Goal: Task Accomplishment & Management: Complete application form

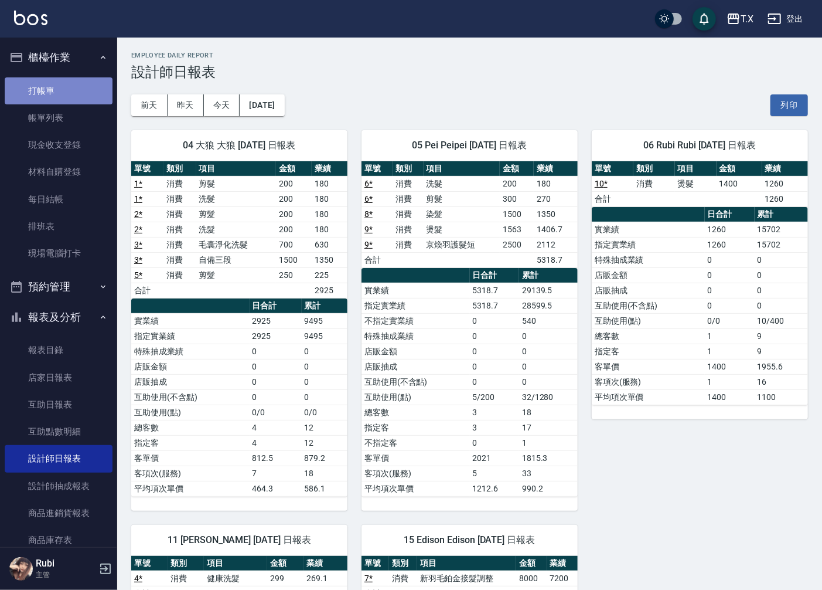
click at [79, 91] on link "打帳單" at bounding box center [59, 90] width 108 height 27
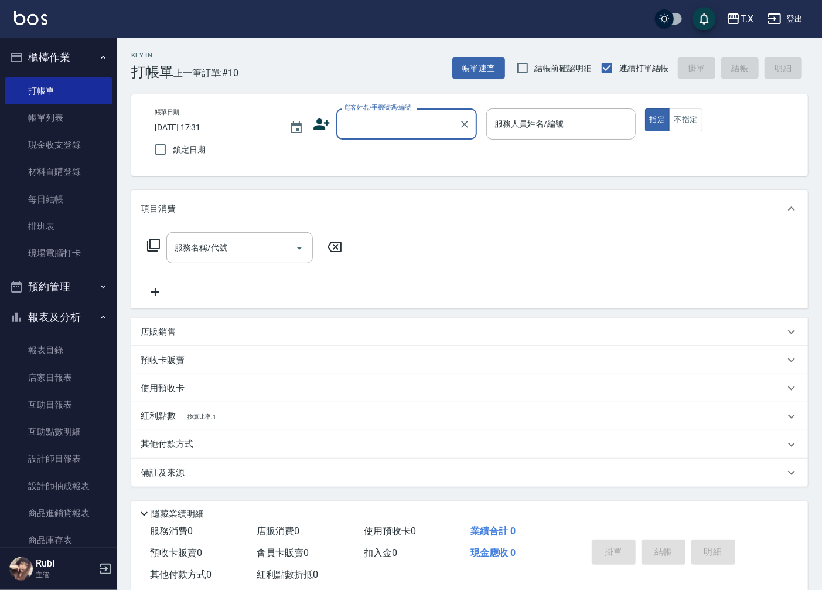
click at [401, 126] on input "顧客姓名/手機號碼/編號" at bounding box center [398, 124] width 113 height 21
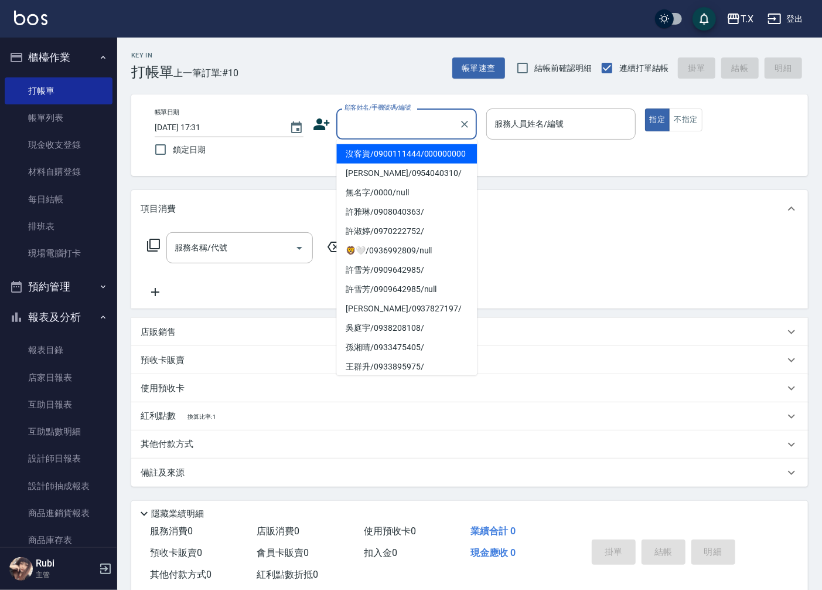
click at [403, 163] on li "沒客資/0900111444/000000000" at bounding box center [406, 153] width 141 height 19
type input "沒客資/0900111444/000000000"
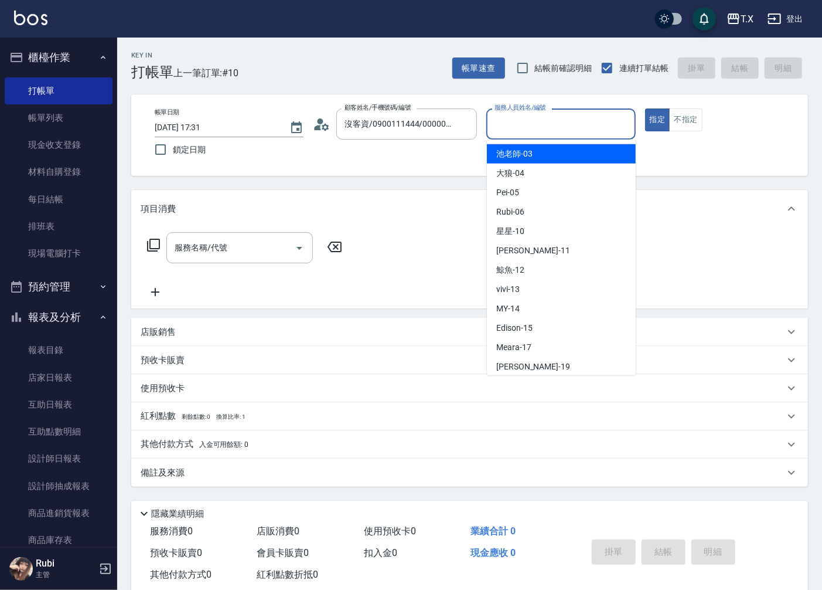
click at [546, 114] on input "服務人員姓名/編號" at bounding box center [561, 124] width 138 height 21
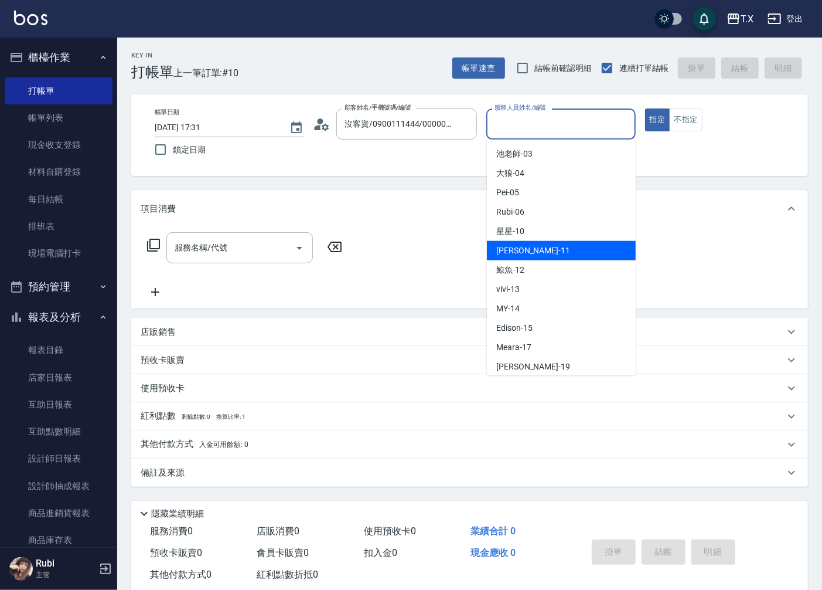
click at [556, 251] on div "[PERSON_NAME] -11" at bounding box center [561, 250] width 149 height 19
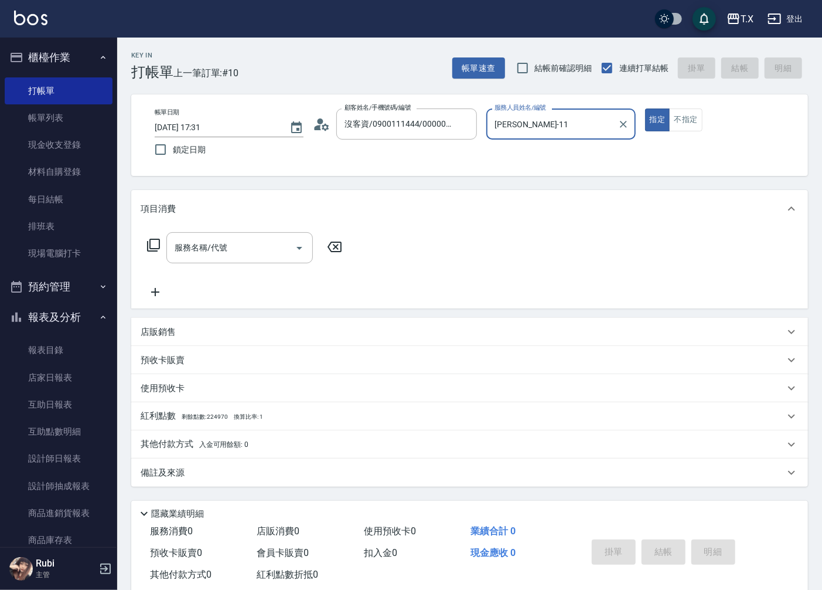
type input "[PERSON_NAME]-11"
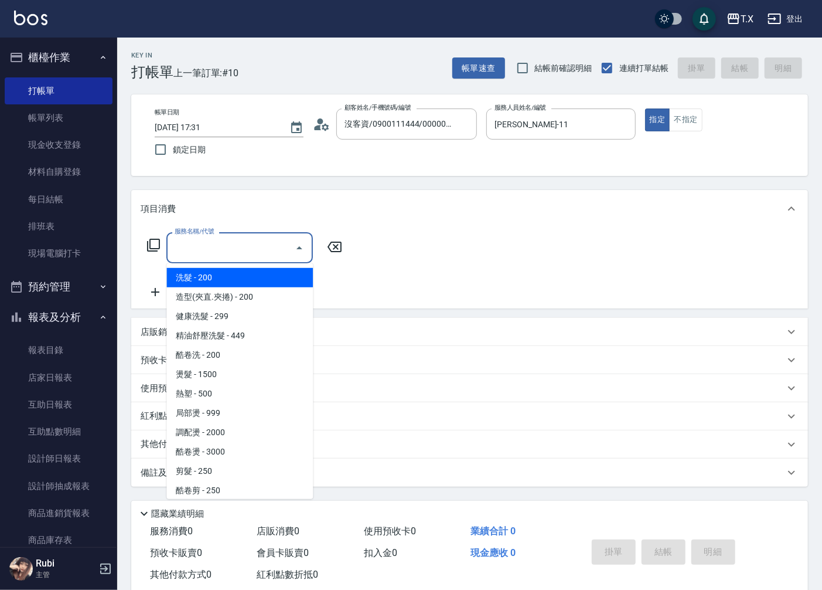
click at [248, 254] on input "服務名稱/代號" at bounding box center [231, 247] width 118 height 21
type input "洗髮(201)"
type input "20"
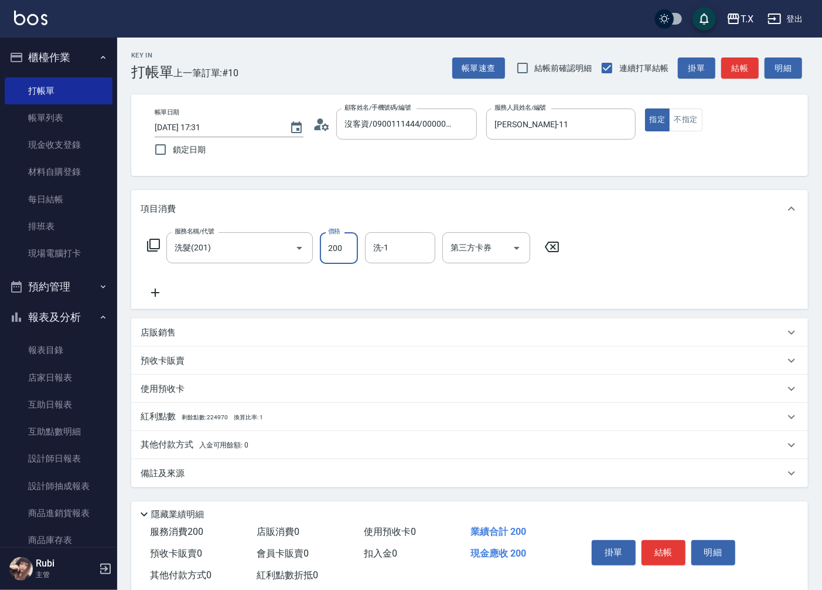
type input "4"
type input "0"
type input "40"
type input "400"
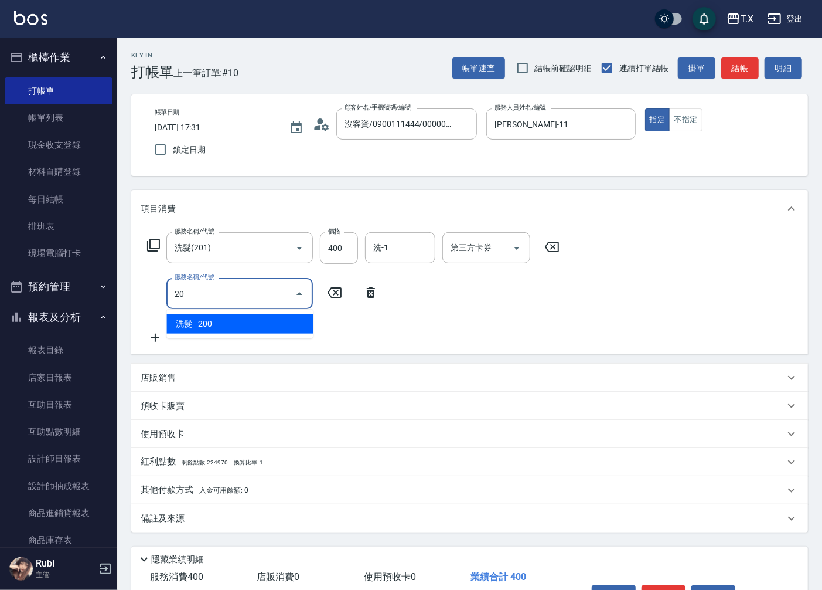
type input "2"
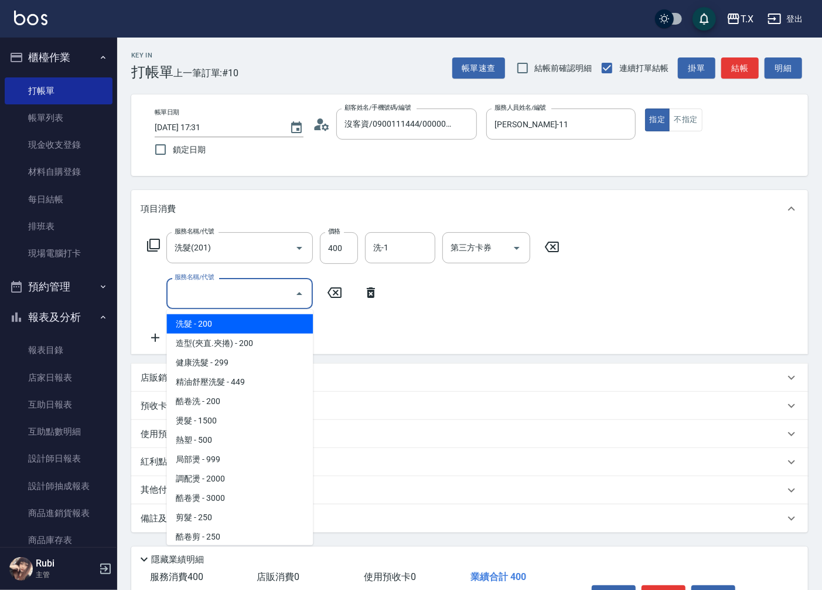
type input "8"
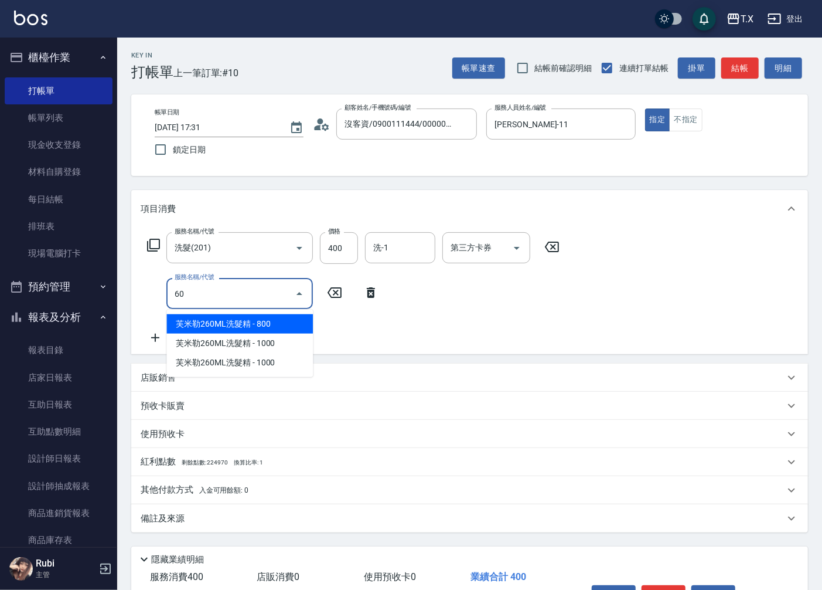
type input "608"
type input "110"
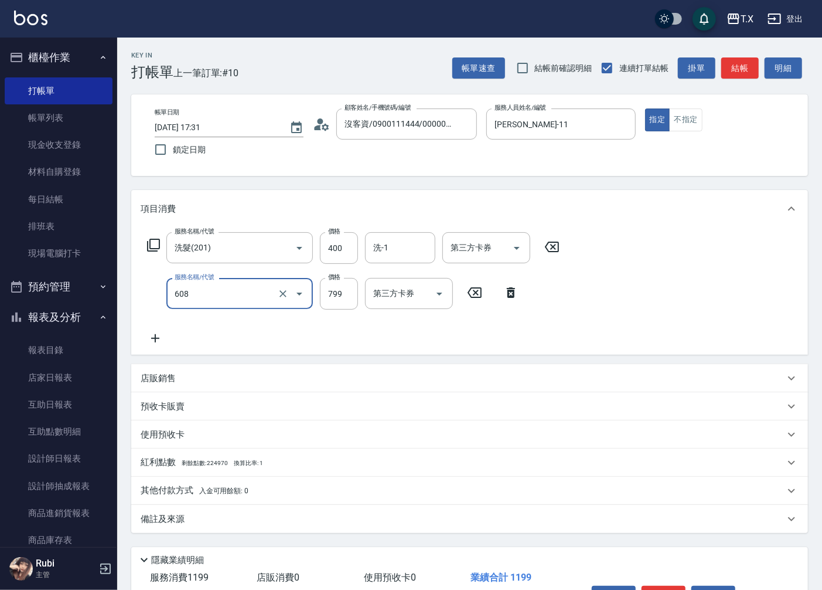
type input "自購二段(608)"
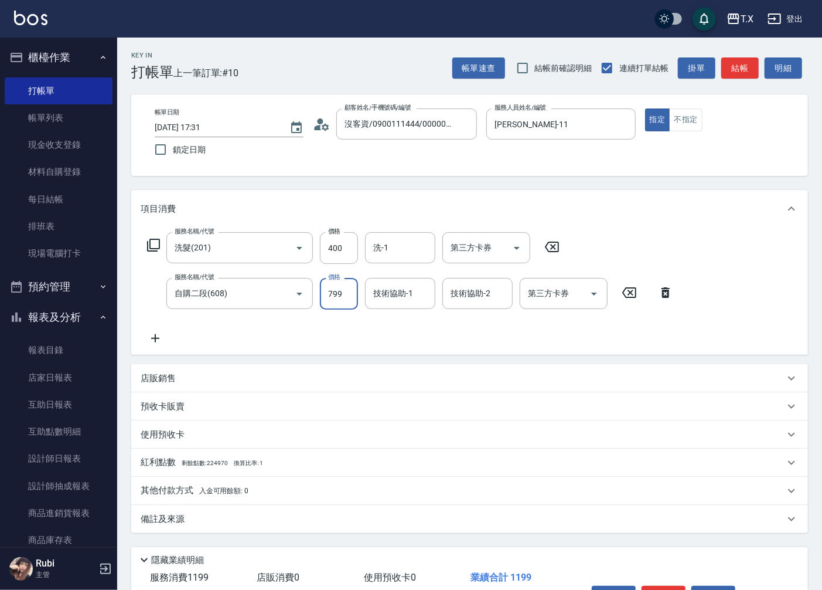
type input "1"
type input "40"
type input "100"
type input "50"
type input "1000"
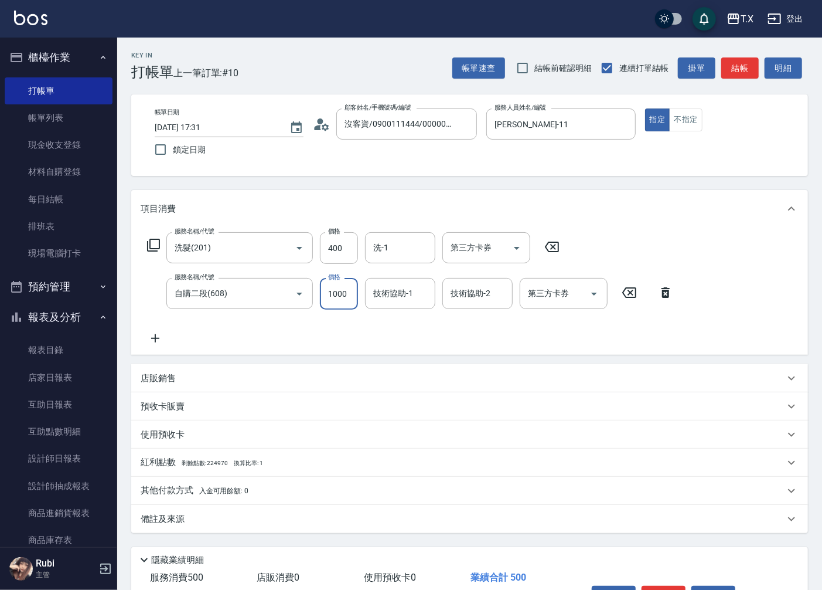
type input "140"
type input "1000"
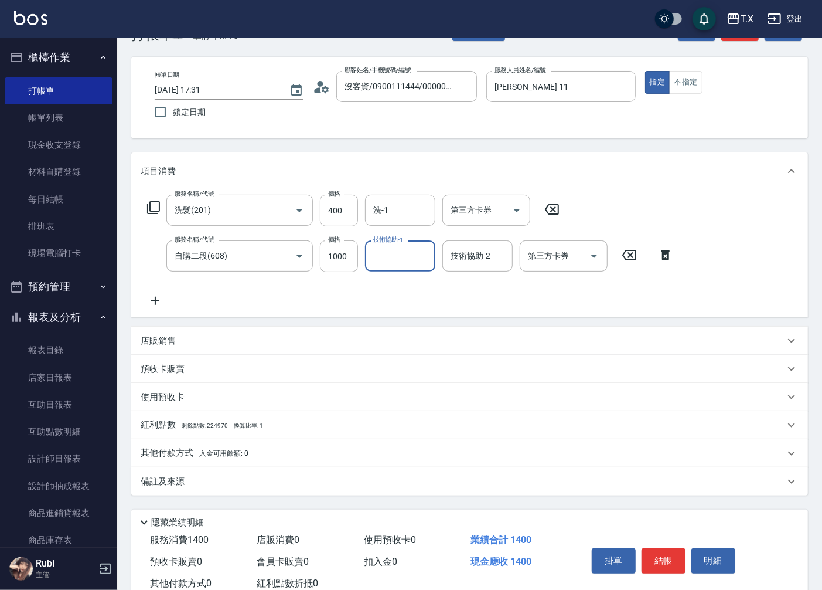
scroll to position [74, 0]
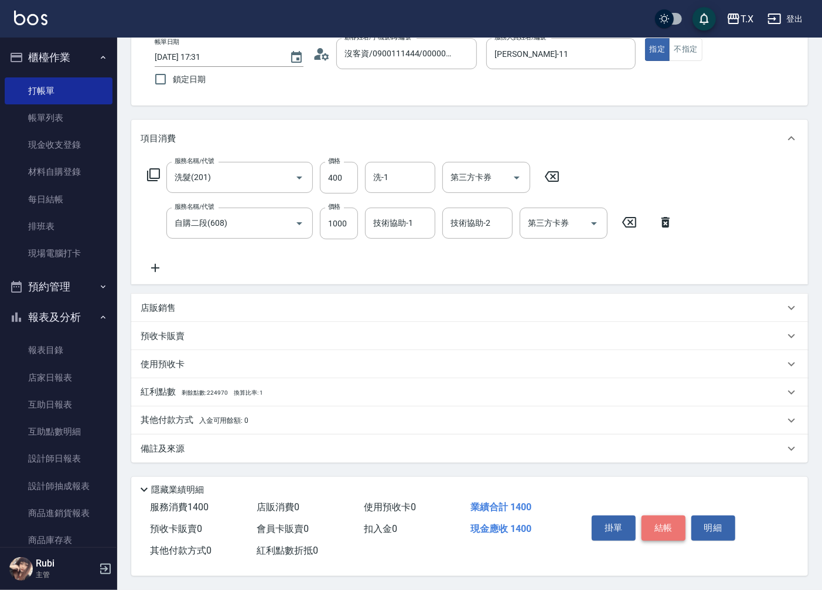
click at [668, 529] on button "結帳" at bounding box center [664, 527] width 44 height 25
type input "[DATE] 17:32"
type input "0"
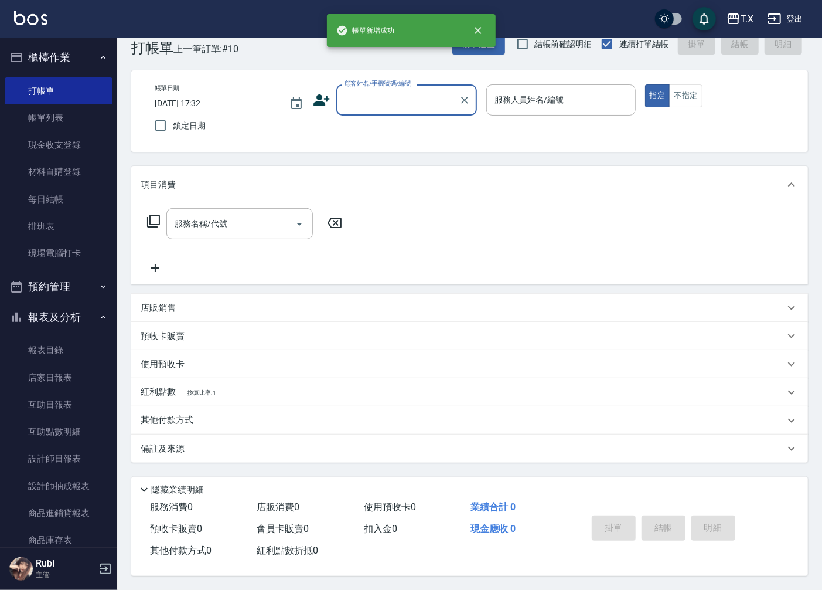
scroll to position [0, 0]
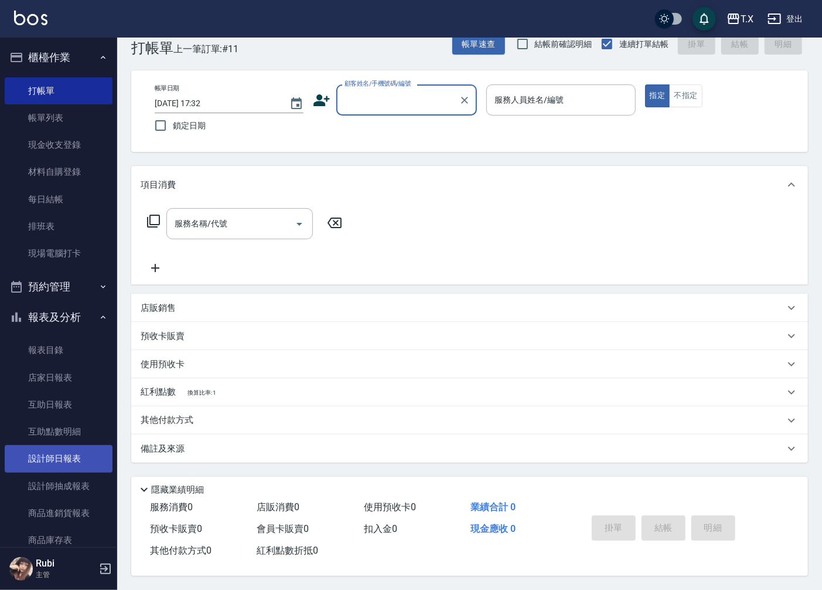
click at [53, 455] on link "設計師日報表" at bounding box center [59, 458] width 108 height 27
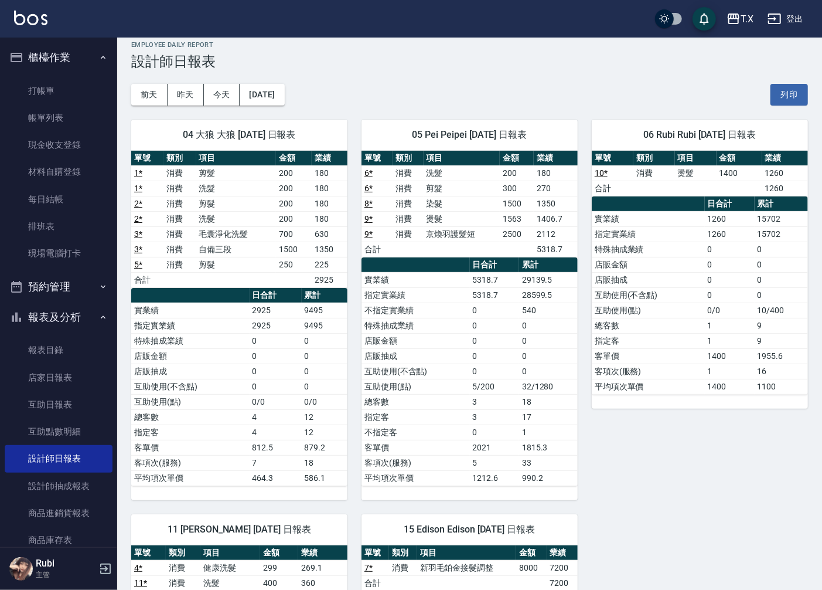
scroll to position [9, 0]
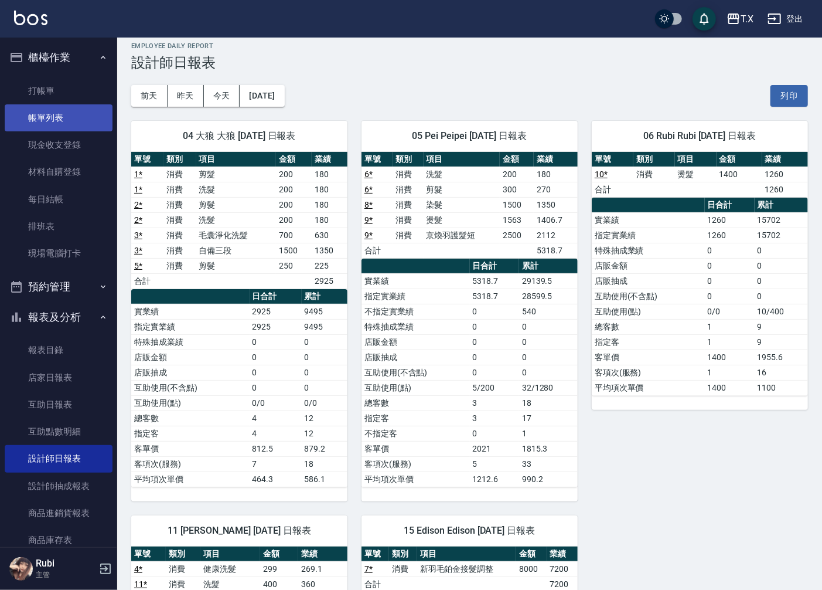
click at [79, 106] on link "帳單列表" at bounding box center [59, 117] width 108 height 27
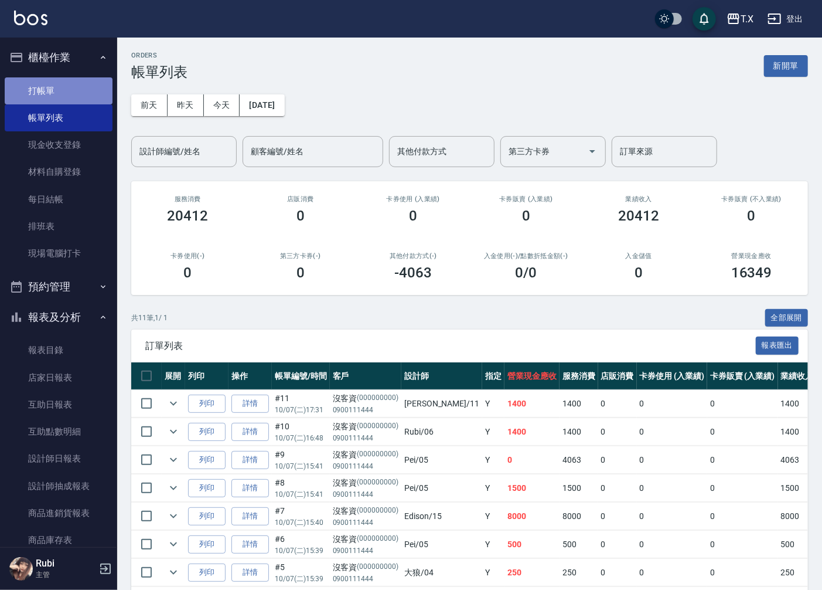
click at [71, 100] on link "打帳單" at bounding box center [59, 90] width 108 height 27
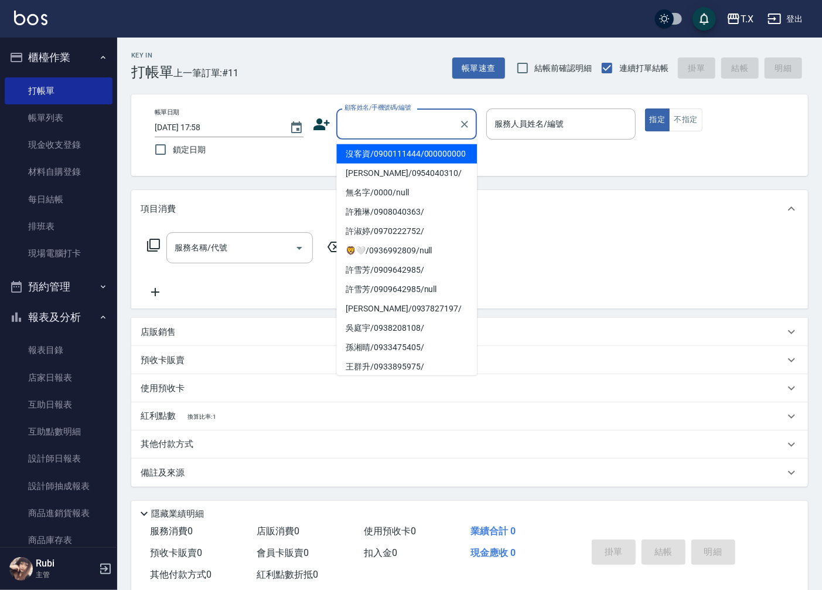
click at [429, 133] on input "顧客姓名/手機號碼/編號" at bounding box center [398, 124] width 113 height 21
click at [434, 150] on li "沒客資/0900111444/000000000" at bounding box center [406, 153] width 141 height 19
type input "沒客資/0900111444/000000000"
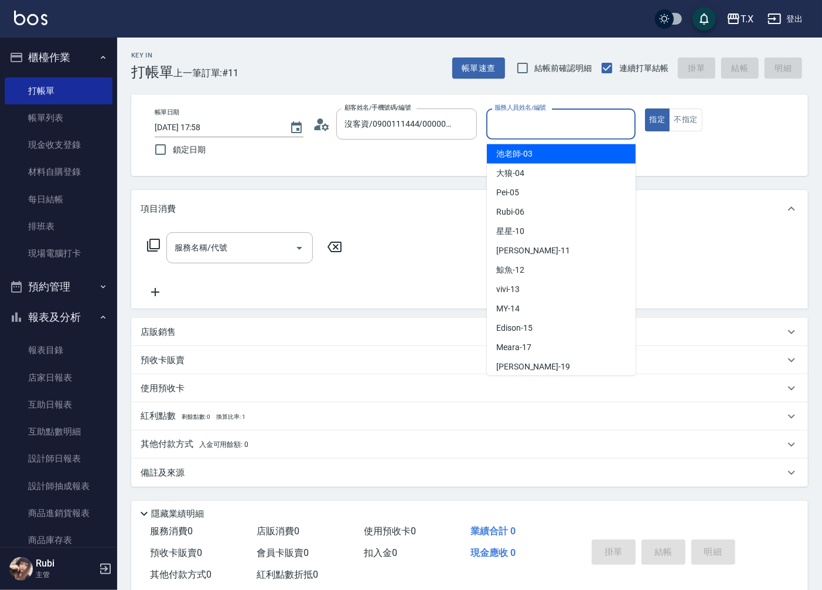
click at [502, 131] on input "服務人員姓名/編號" at bounding box center [561, 124] width 138 height 21
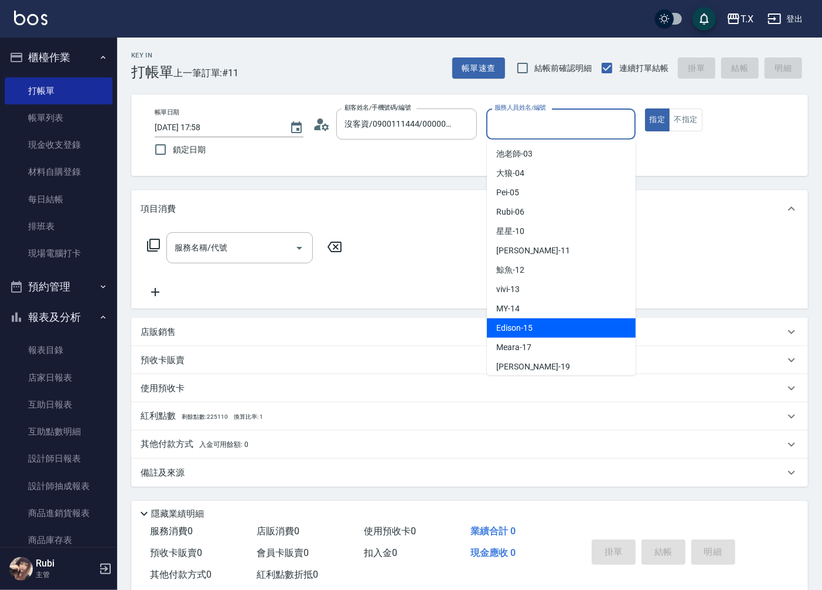
click at [564, 321] on div "Edison -15" at bounding box center [561, 327] width 149 height 19
type input "Edison-15"
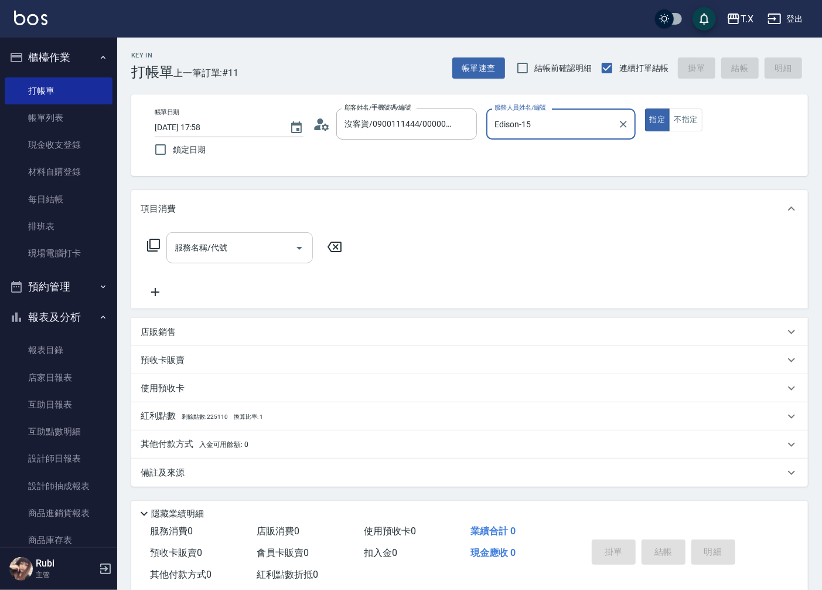
click at [203, 257] on input "服務名稱/代號" at bounding box center [231, 247] width 118 height 21
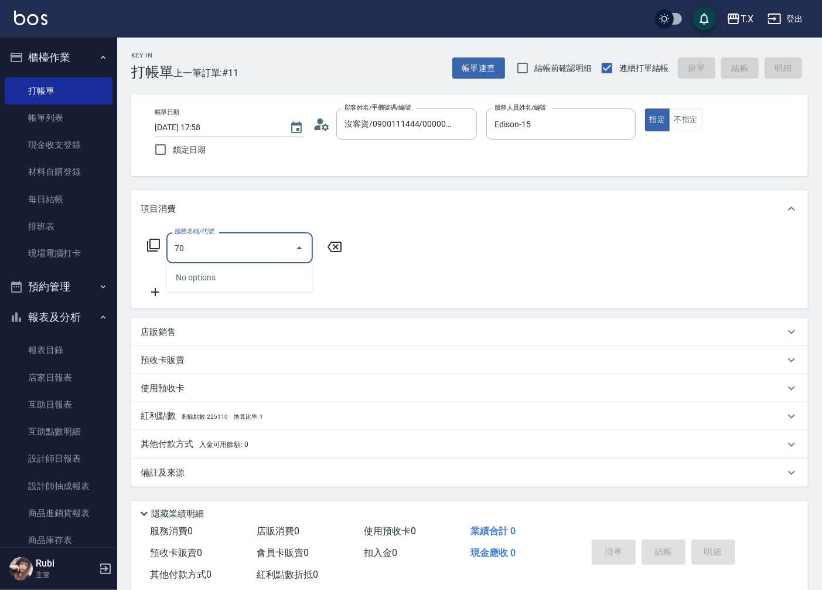
type input "704"
type input "500"
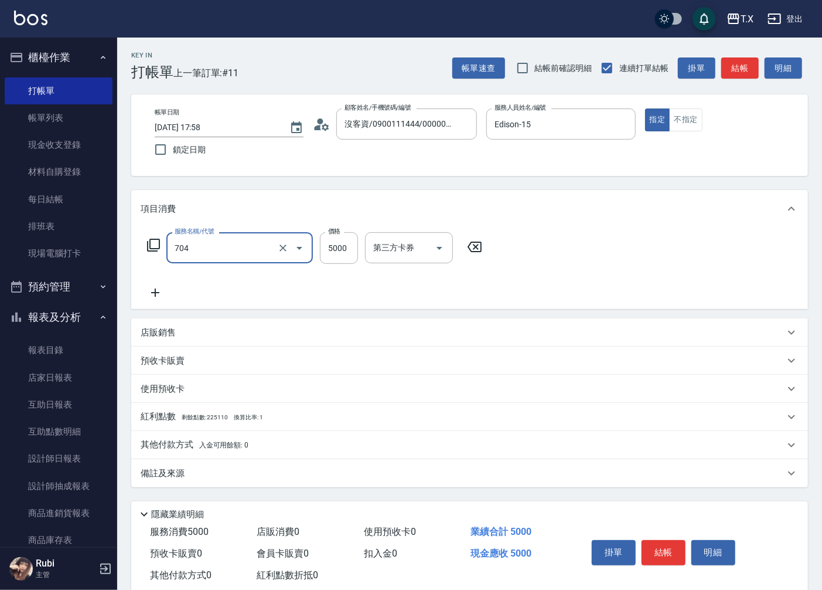
type input "新羽毛鉑金接髮調整(704)"
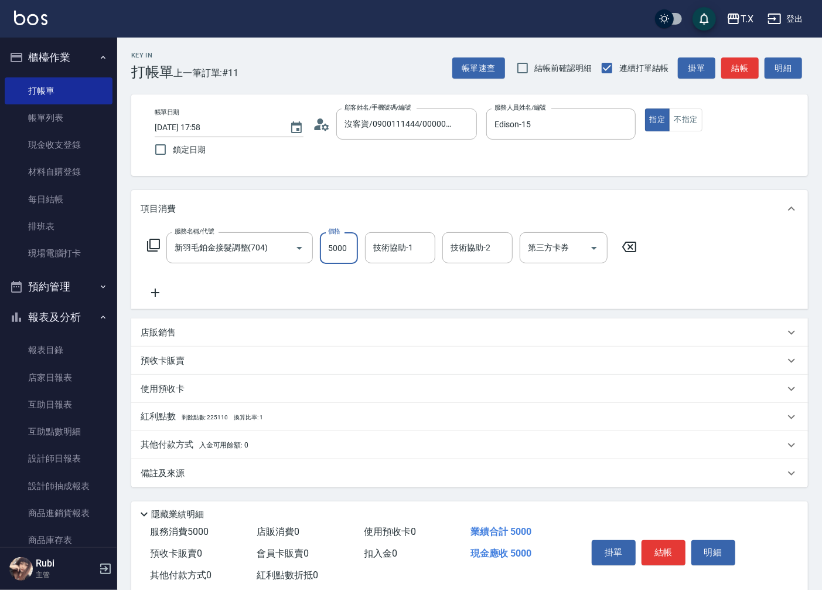
type input "4"
type input "0"
type input "388"
type input "380"
type input "3880"
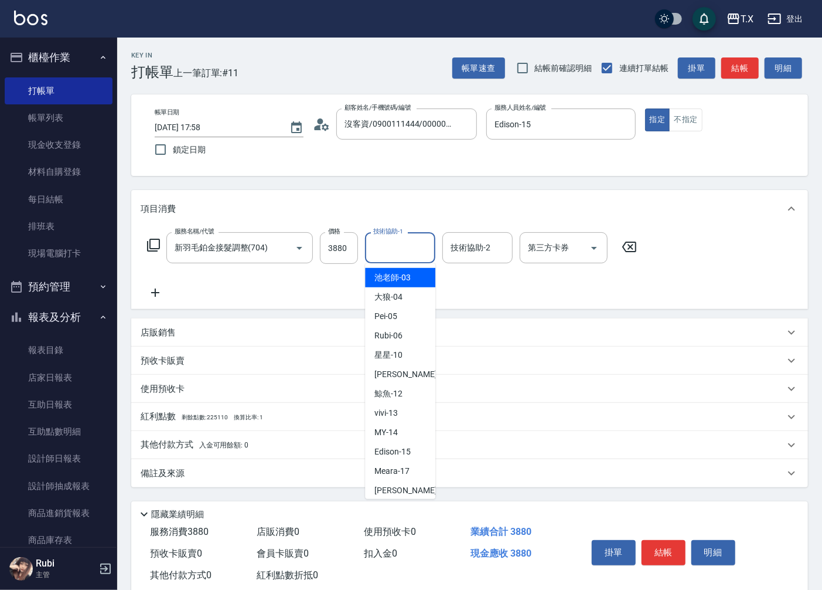
click at [406, 245] on input "技術協助-1" at bounding box center [400, 247] width 60 height 21
click at [425, 281] on div "星星 -10" at bounding box center [400, 277] width 70 height 19
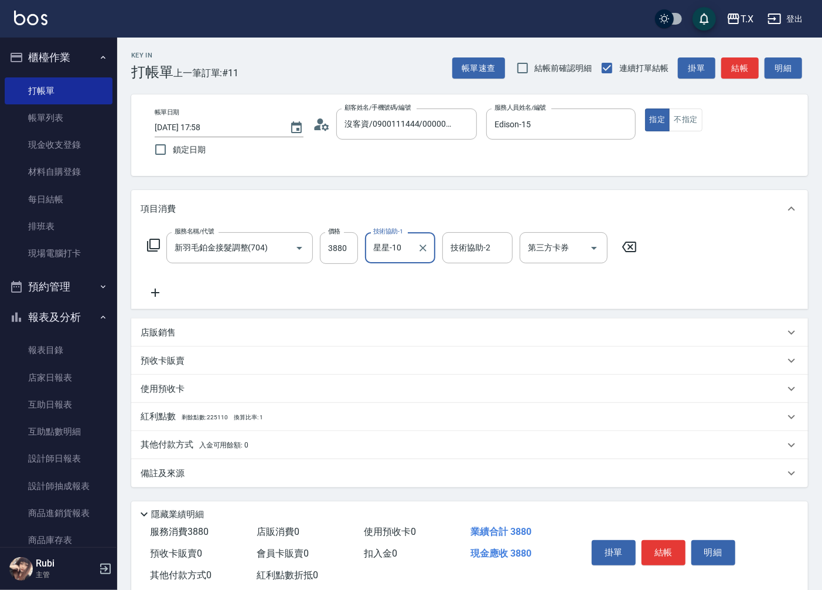
type input "星星-10"
click at [522, 280] on div "服務名稱/代號 新羽毛鉑金接髮調整(704) 服務名稱/代號 價格 3880 價格 技術協助-1 星星-10 技術協助-1 技術協助-2 技術協助-2 第三方…" at bounding box center [392, 265] width 503 height 67
click at [168, 450] on p "其他付款方式 入金可用餘額: 0" at bounding box center [195, 444] width 108 height 13
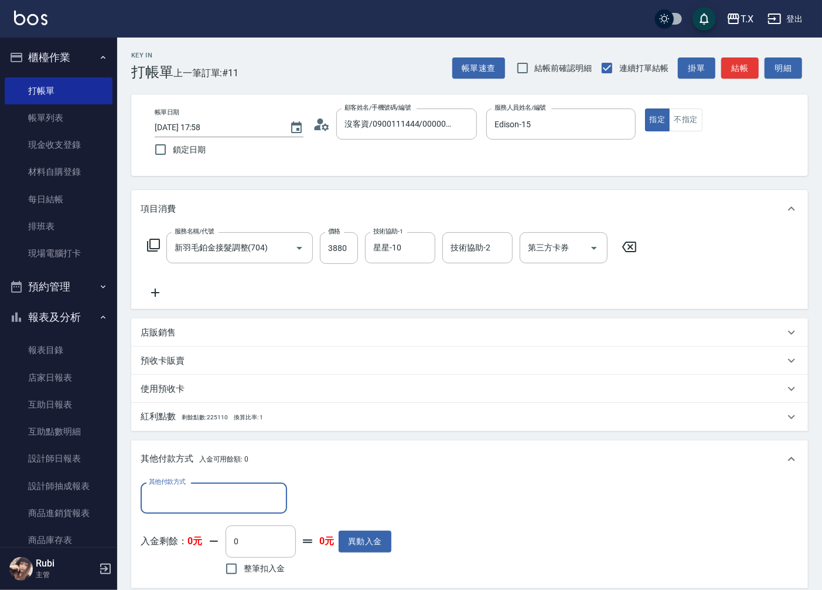
click at [231, 504] on input "其他付款方式" at bounding box center [214, 498] width 136 height 21
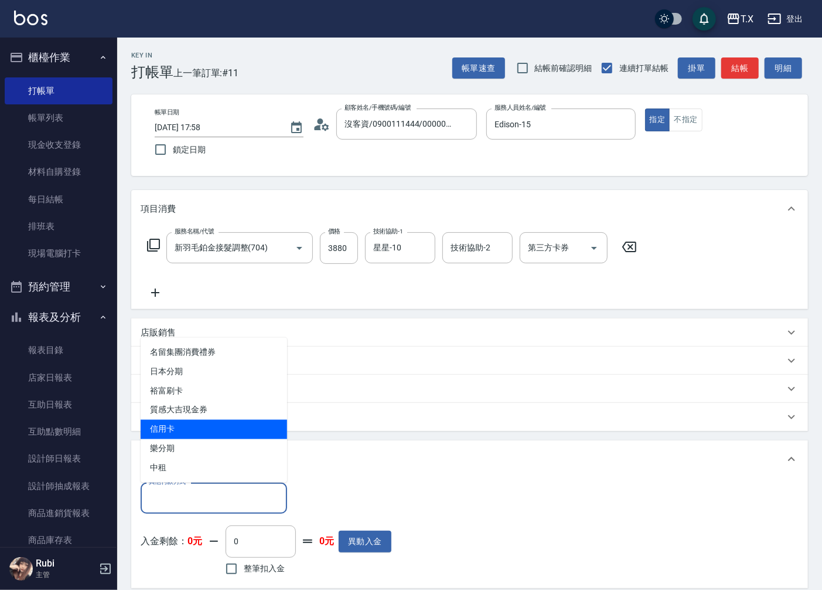
click at [224, 423] on span "信用卡" at bounding box center [214, 429] width 147 height 19
type input "信用卡"
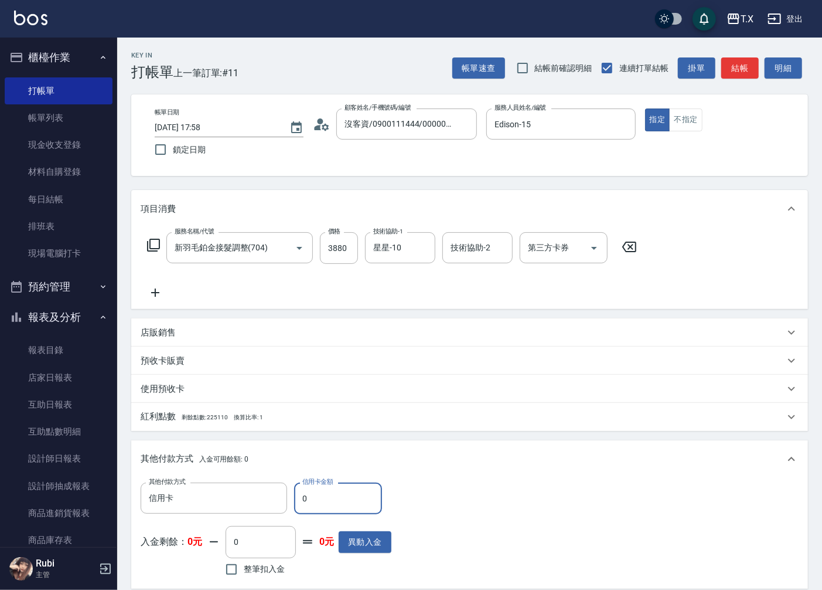
drag, startPoint x: 306, startPoint y: 489, endPoint x: 295, endPoint y: 507, distance: 20.5
click at [295, 507] on input "0" at bounding box center [338, 498] width 88 height 32
type input "388"
type input "0"
type input "3880"
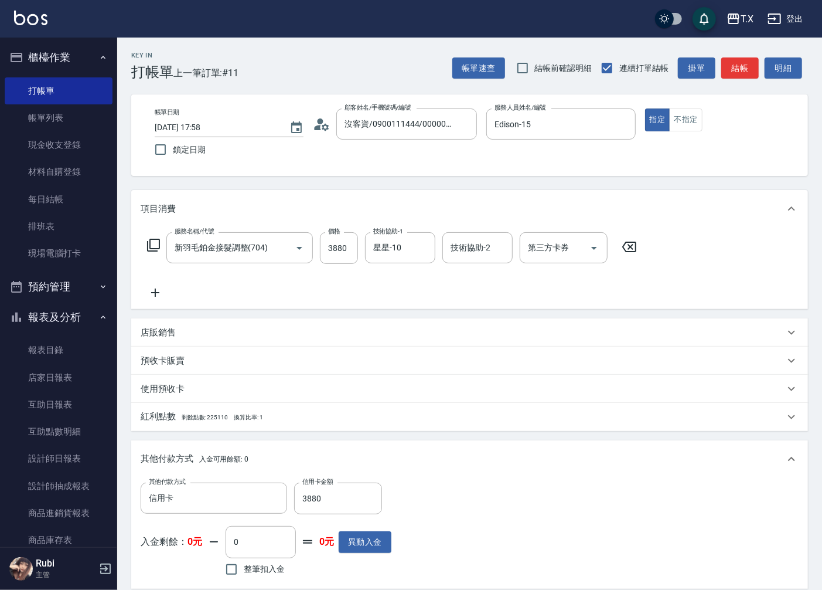
click at [445, 473] on div "其他付款方式 入金可用餘額: 0" at bounding box center [469, 459] width 677 height 38
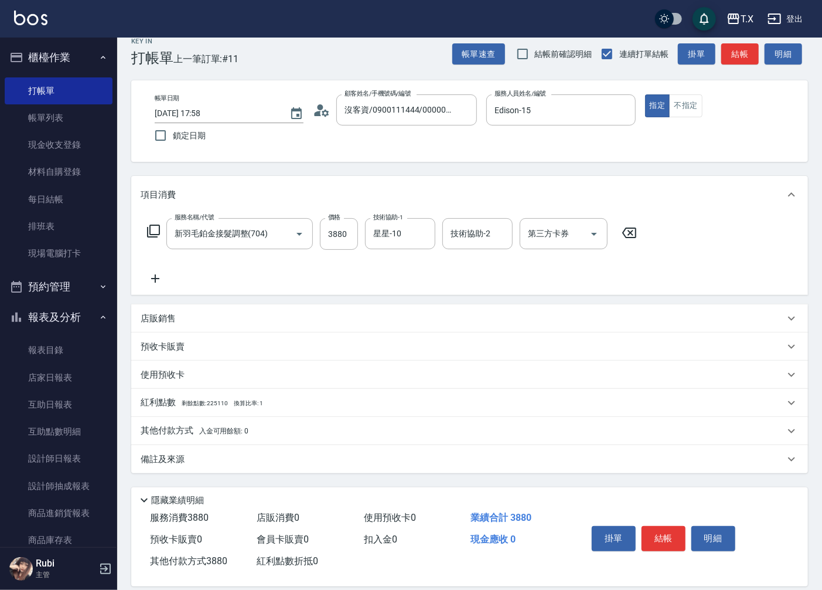
scroll to position [28, 0]
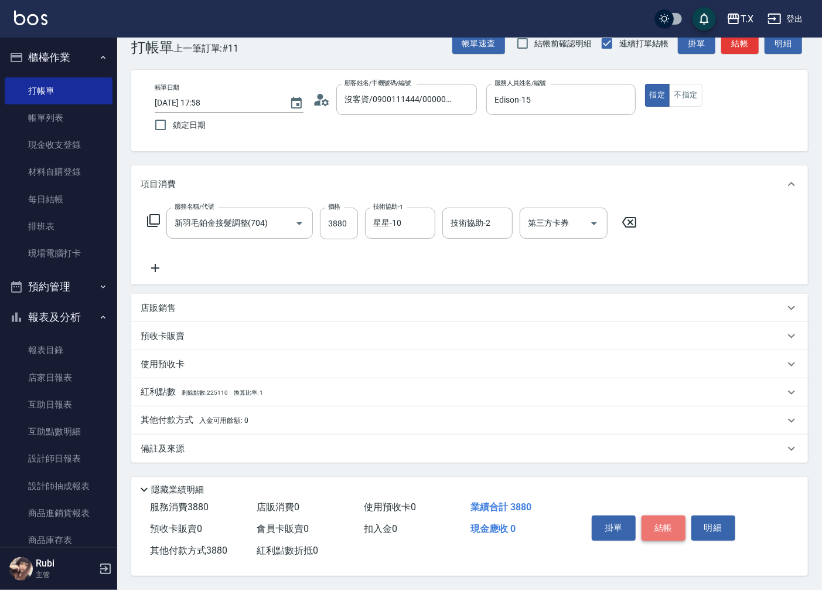
click at [663, 523] on button "結帳" at bounding box center [664, 527] width 44 height 25
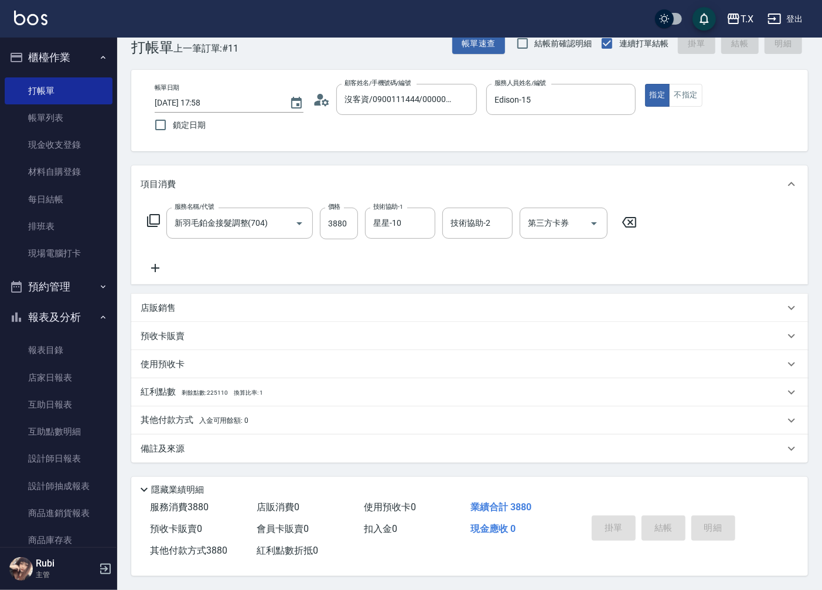
type input "[DATE] 18:04"
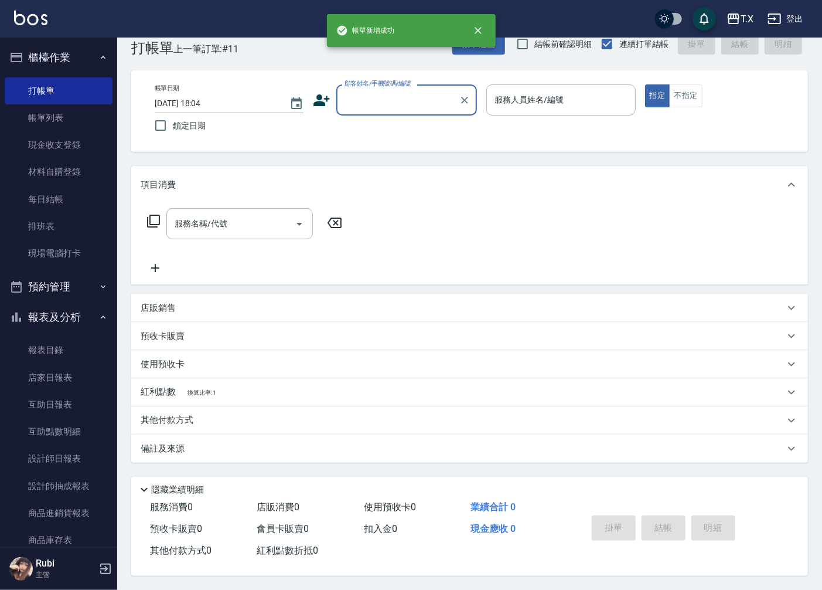
scroll to position [0, 0]
